Goal: Find specific page/section: Find specific page/section

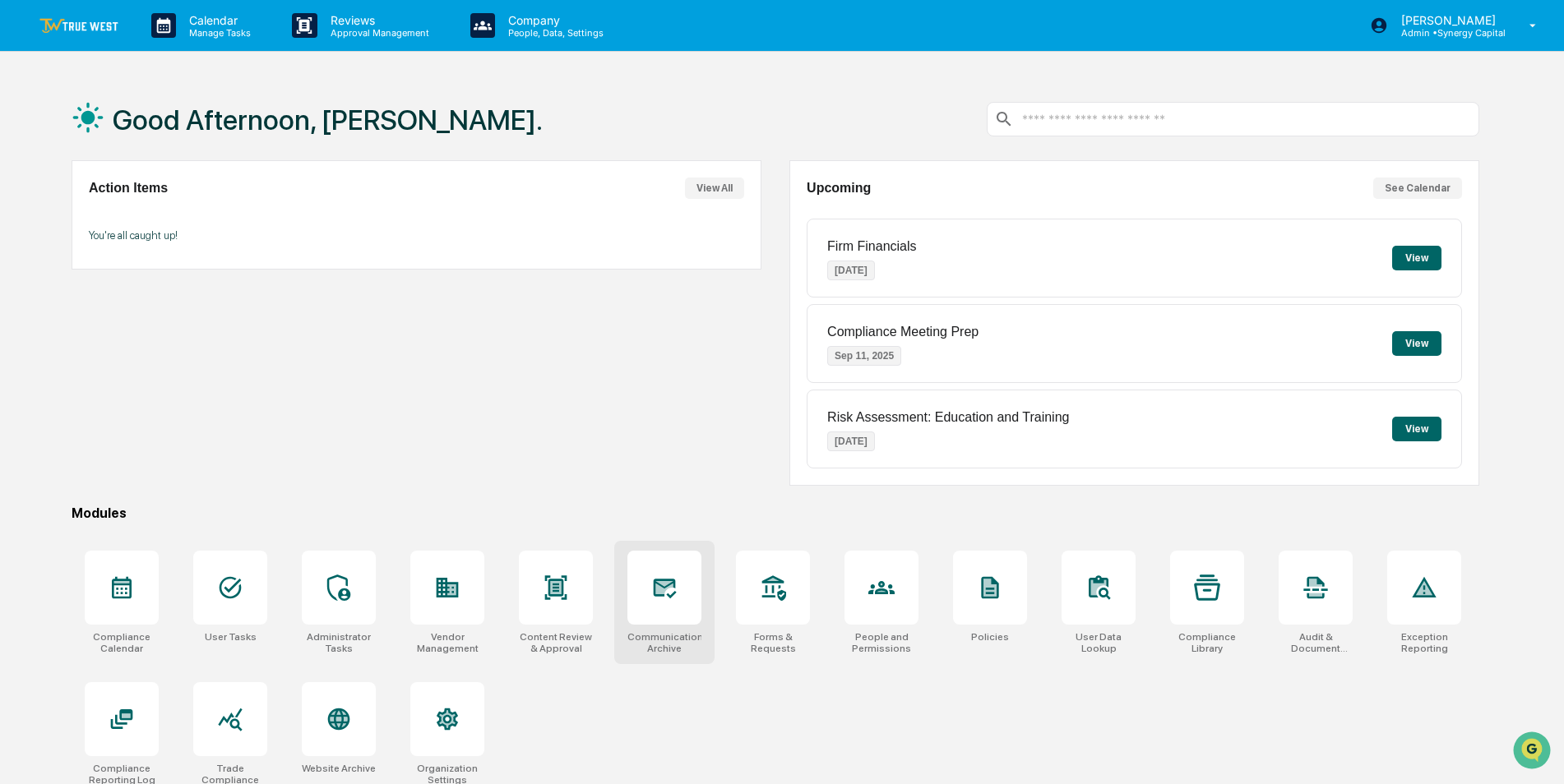
click at [666, 585] on icon at bounding box center [664, 588] width 17 height 14
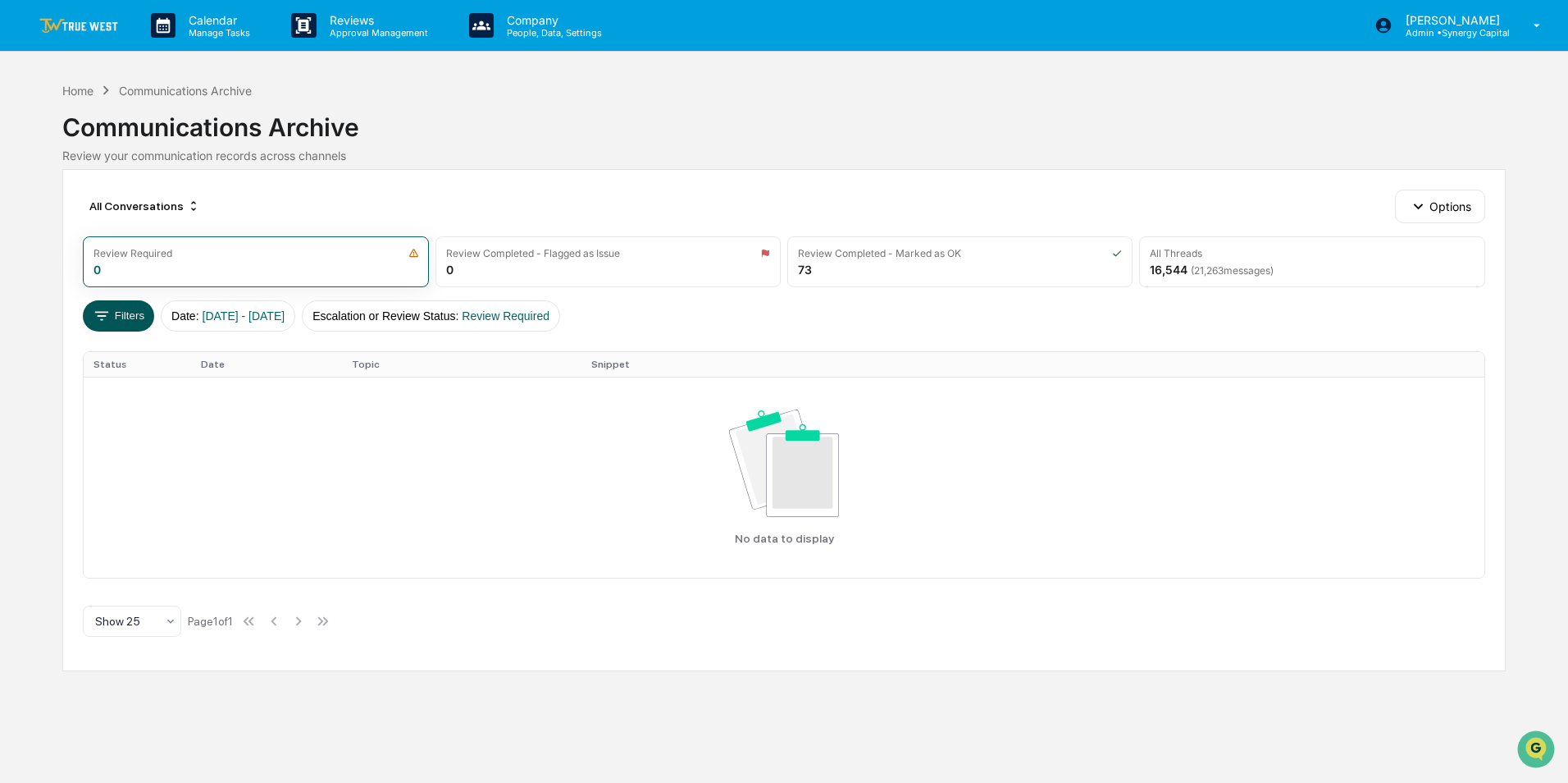
click at [124, 311] on button "Filters" at bounding box center [119, 316] width 71 height 31
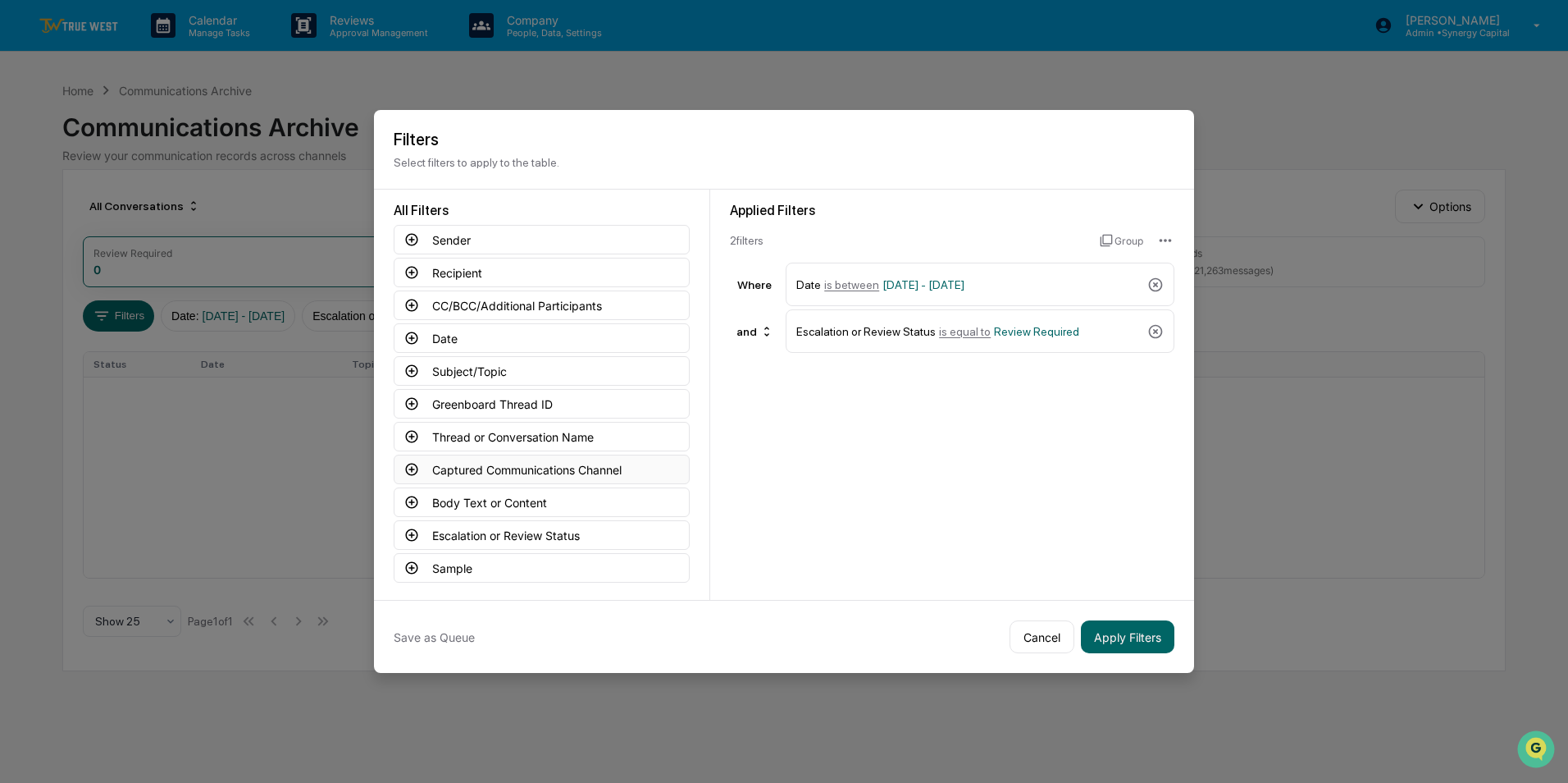
click at [454, 466] on button "Captured Communications Channel" at bounding box center [542, 470] width 296 height 30
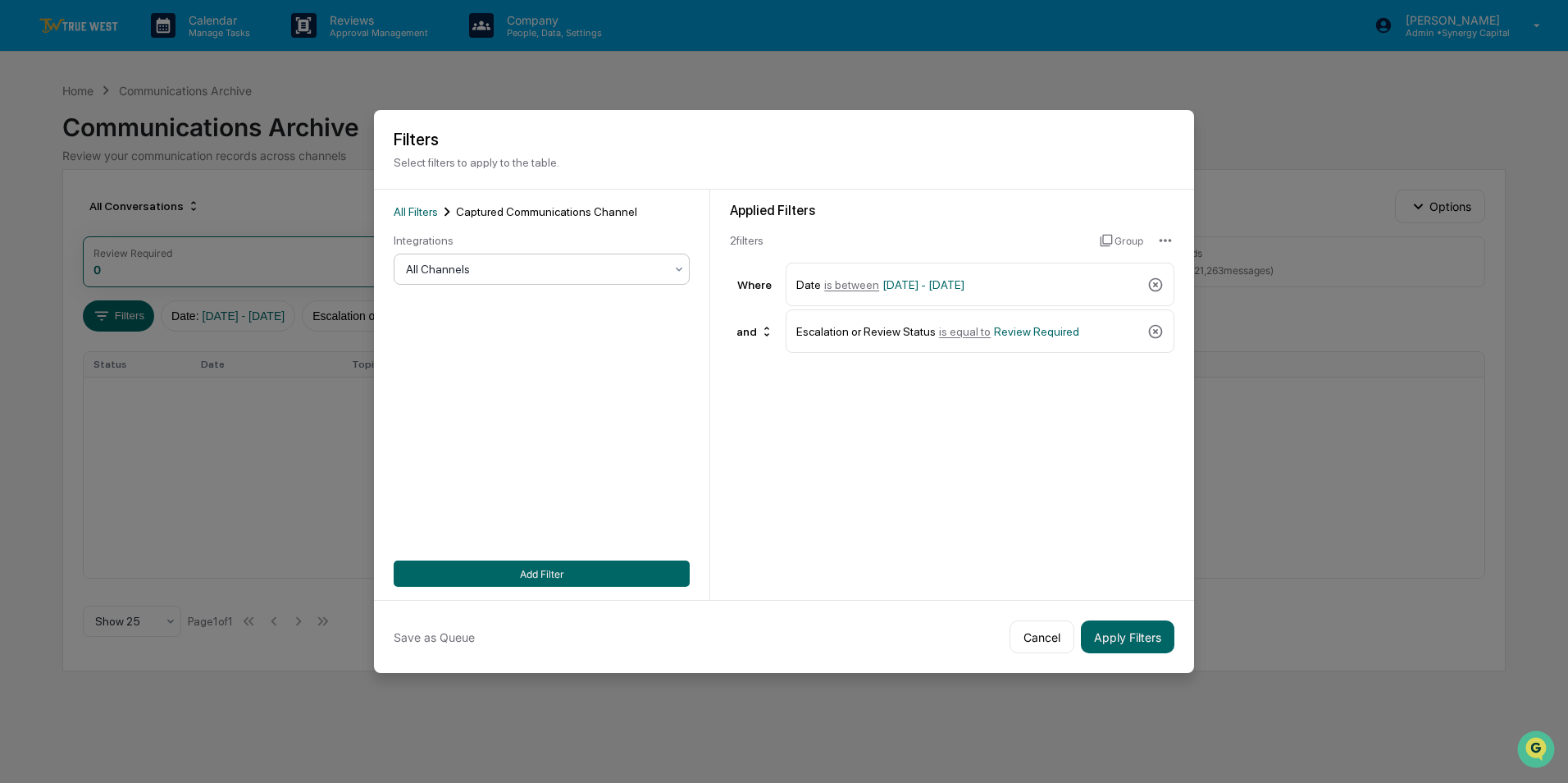
click at [543, 275] on div at bounding box center [535, 269] width 258 height 16
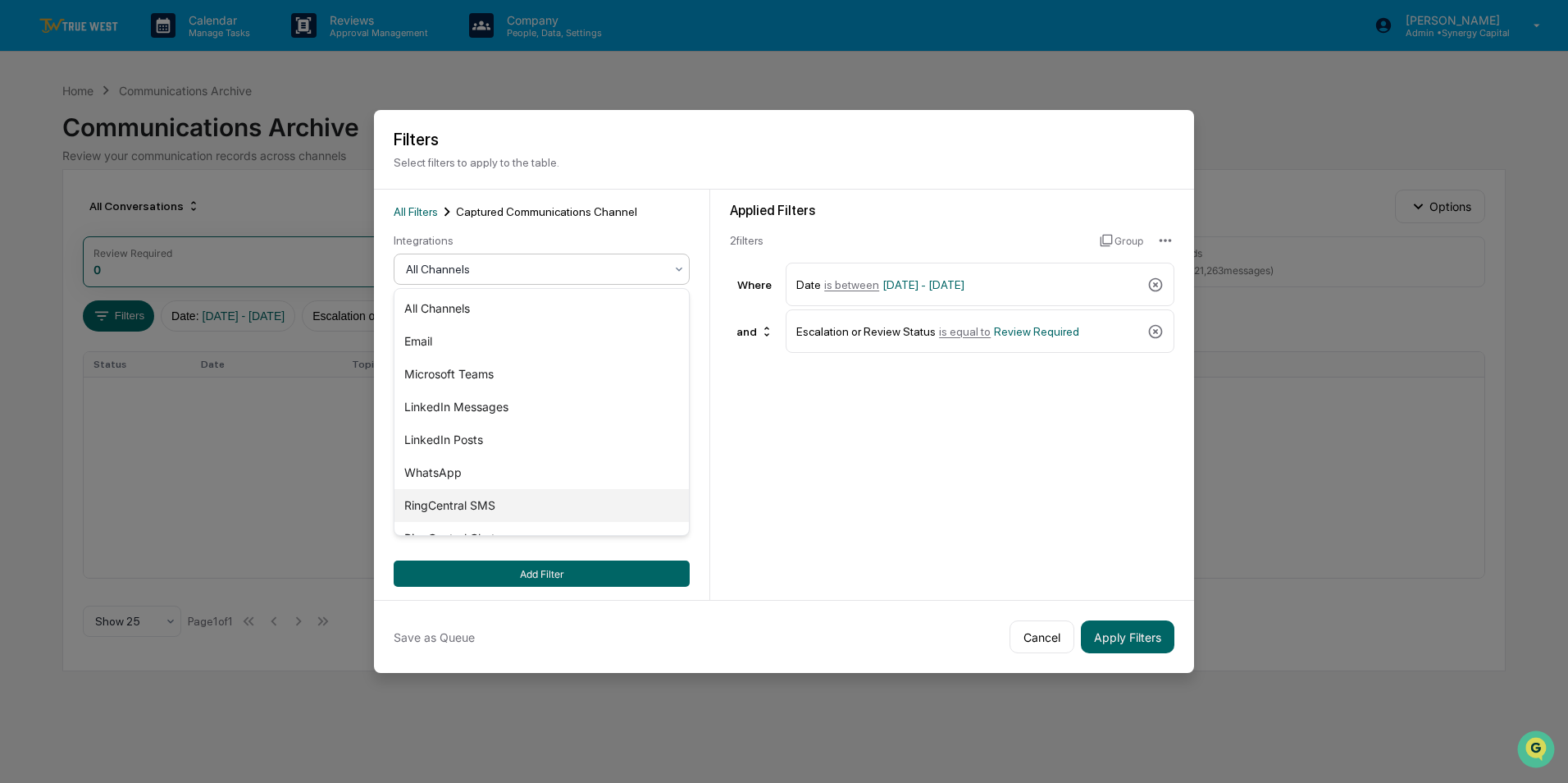
click at [488, 513] on div "RingCentral SMS" at bounding box center [542, 505] width 295 height 33
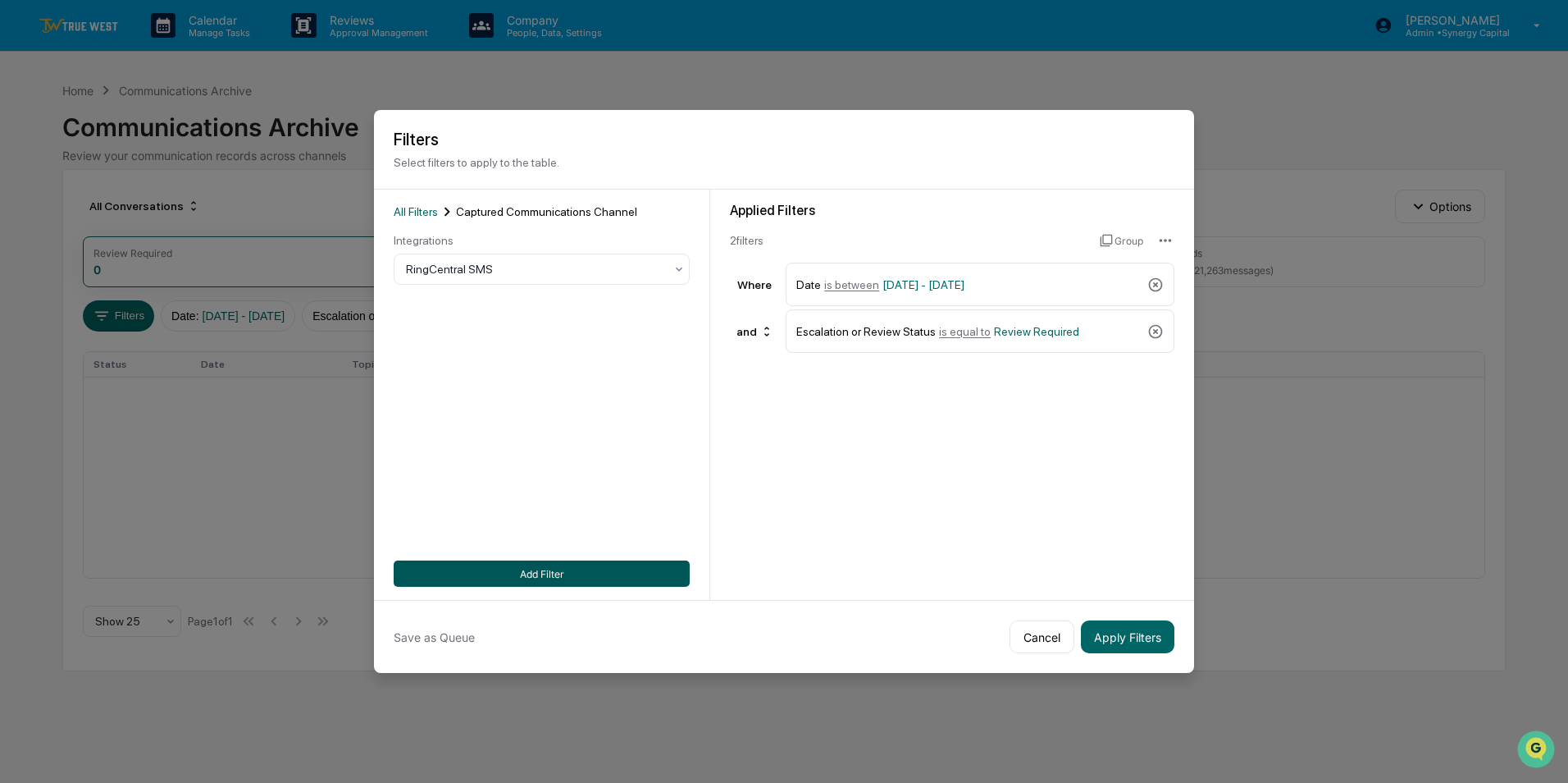
click at [570, 578] on button "Add Filter" at bounding box center [542, 573] width 296 height 26
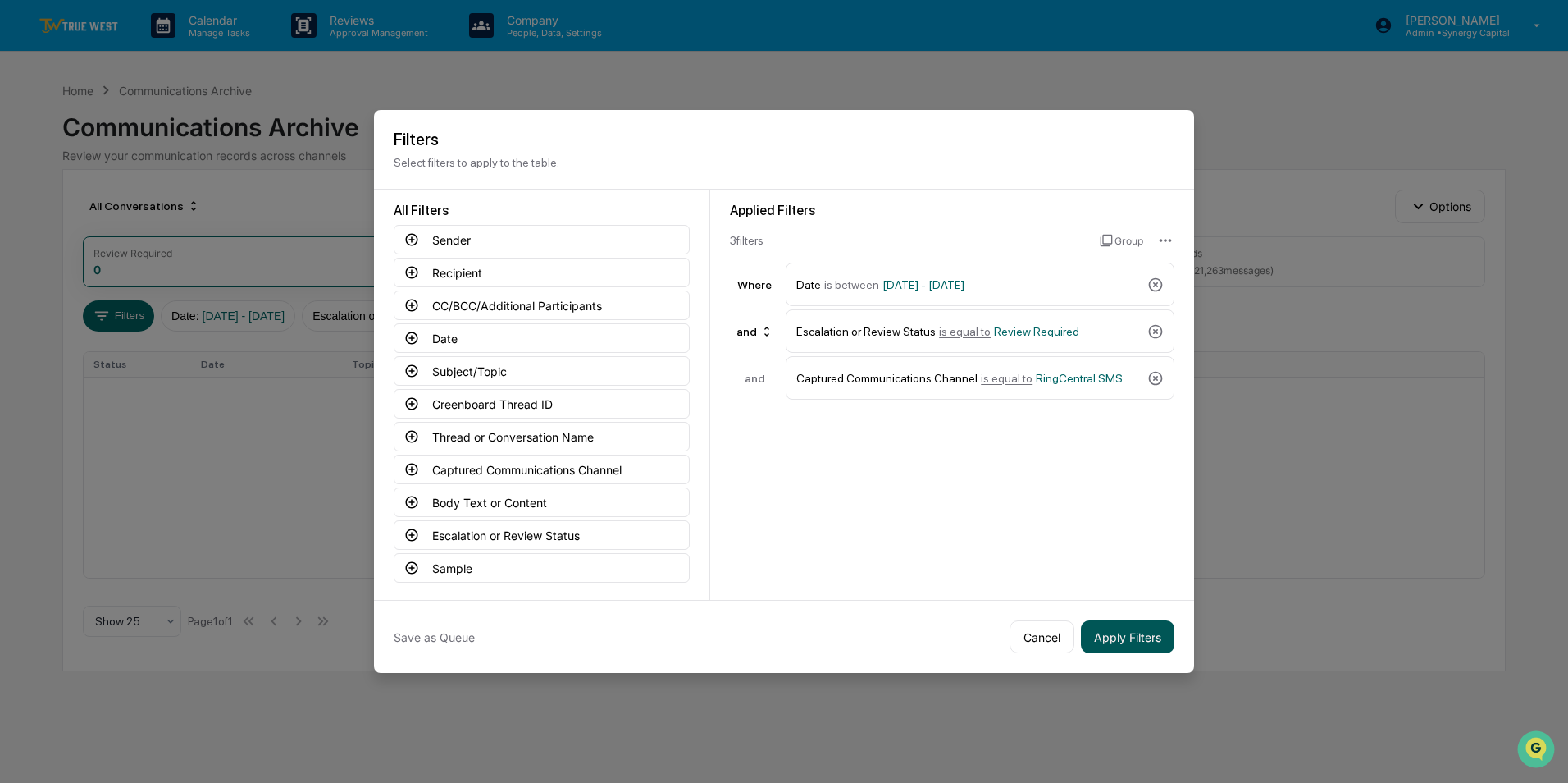
click at [1160, 640] on button "Apply Filters" at bounding box center [1128, 636] width 93 height 33
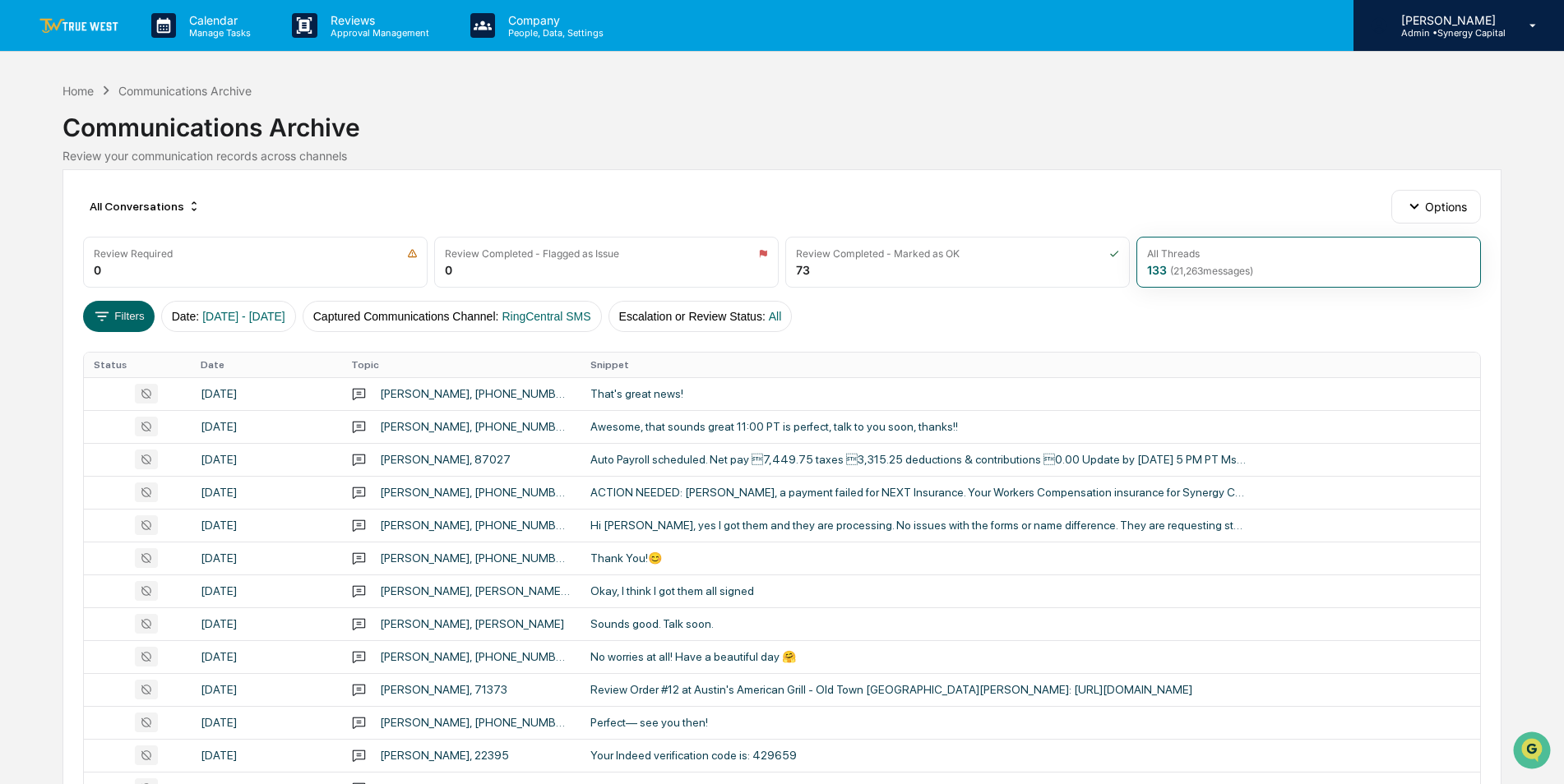
click at [1467, 34] on p "Admin • Synergy Capital" at bounding box center [1447, 33] width 118 height 12
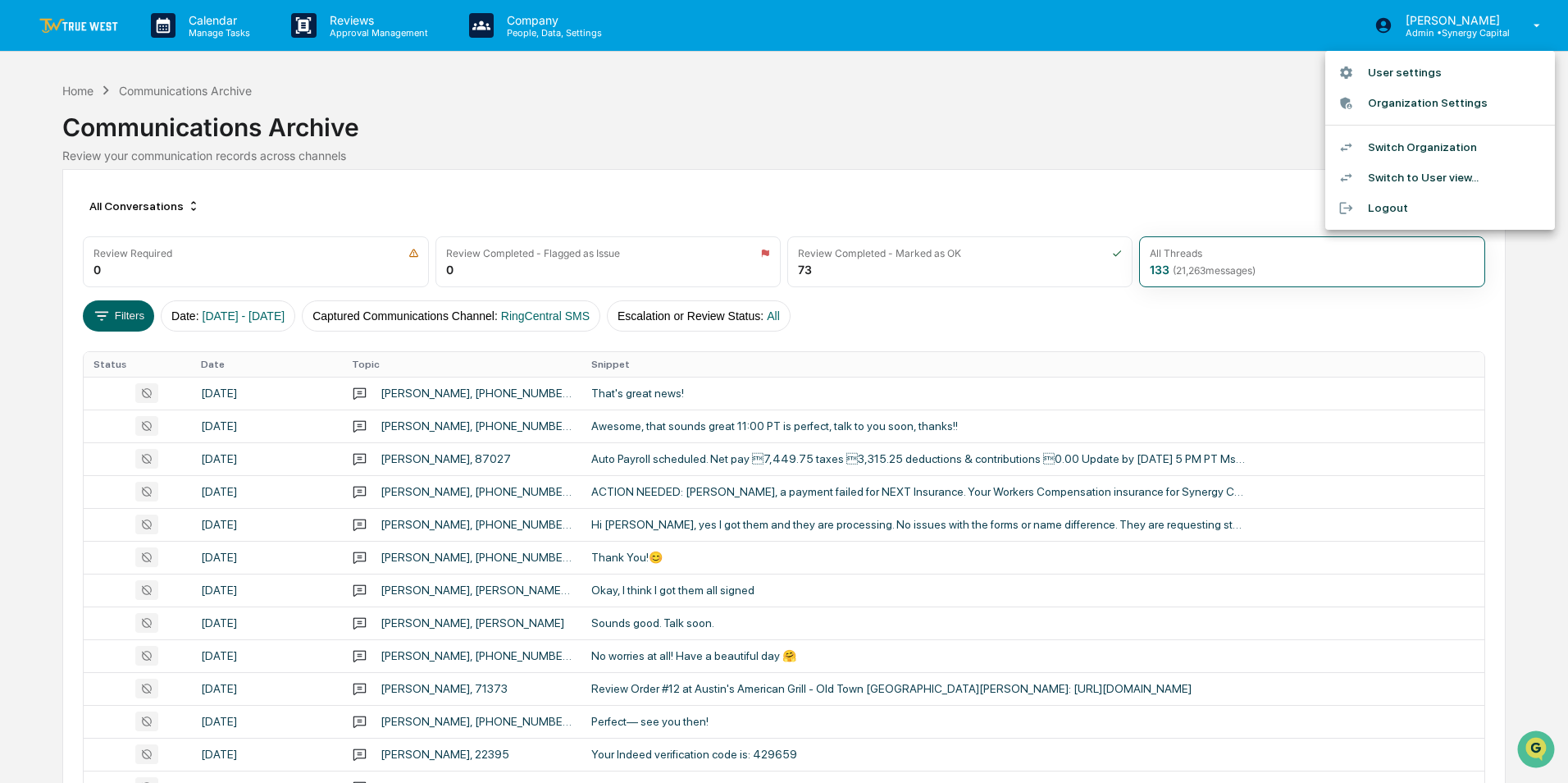
click at [1439, 147] on li "Switch Organization" at bounding box center [1441, 147] width 229 height 30
